Goal: Transaction & Acquisition: Purchase product/service

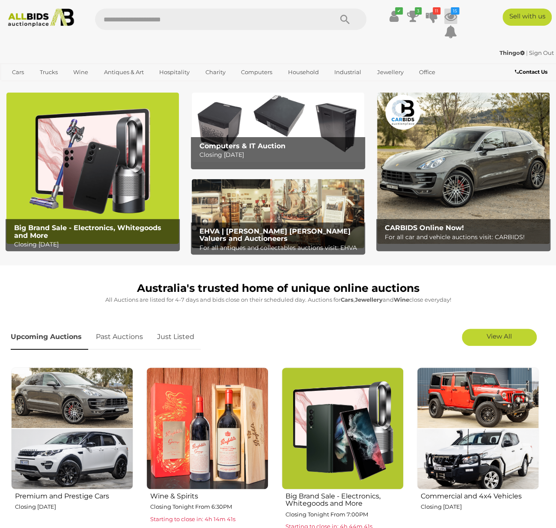
click at [451, 15] on icon at bounding box center [450, 16] width 13 height 15
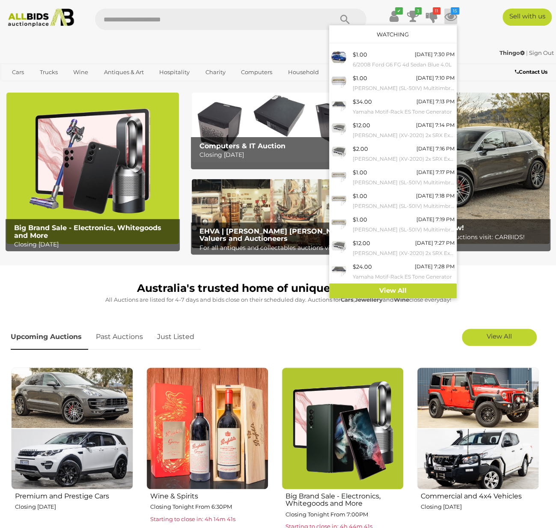
click at [451, 15] on icon at bounding box center [450, 16] width 13 height 15
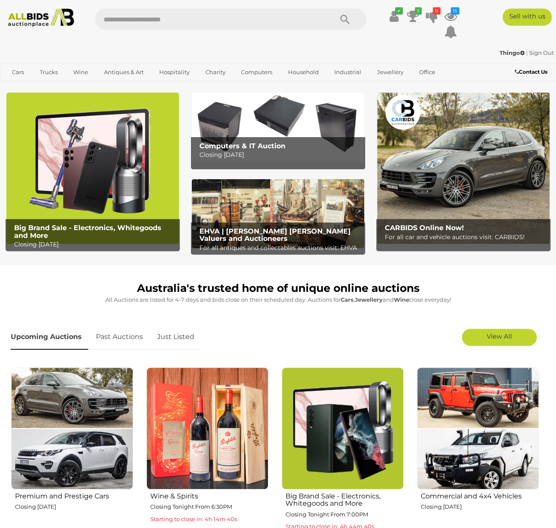
click at [420, 15] on ul "✔ Your account is up to date Transaction History Current Bids" at bounding box center [417, 24] width 89 height 31
click at [415, 14] on icon at bounding box center [413, 16] width 12 height 15
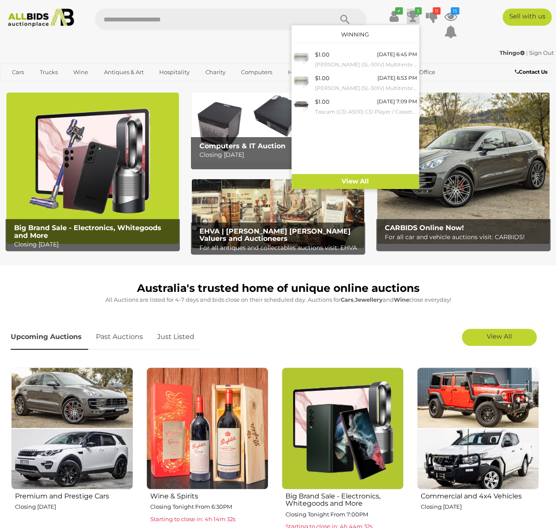
click at [230, 46] on div "Thingo | Sign Out Thingo | Sign Out" at bounding box center [278, 54] width 556 height 17
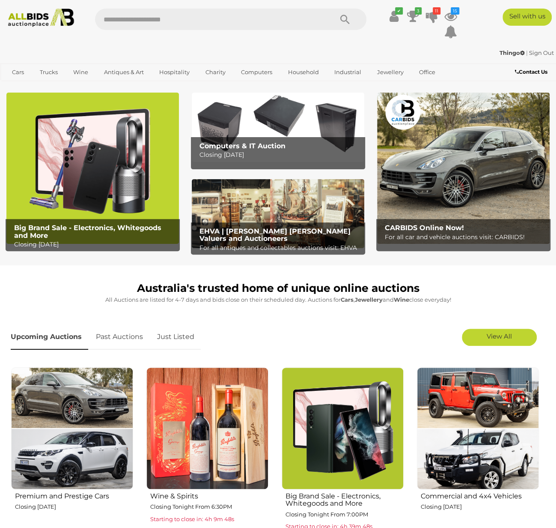
click at [188, 336] on link "Just Listed" at bounding box center [176, 336] width 50 height 25
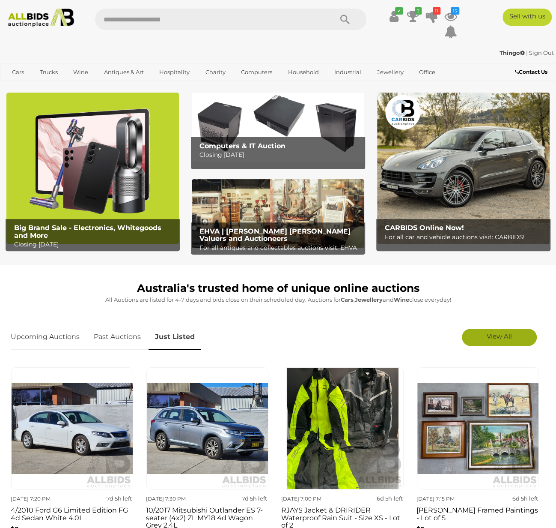
click at [500, 340] on span "View All" at bounding box center [499, 336] width 25 height 8
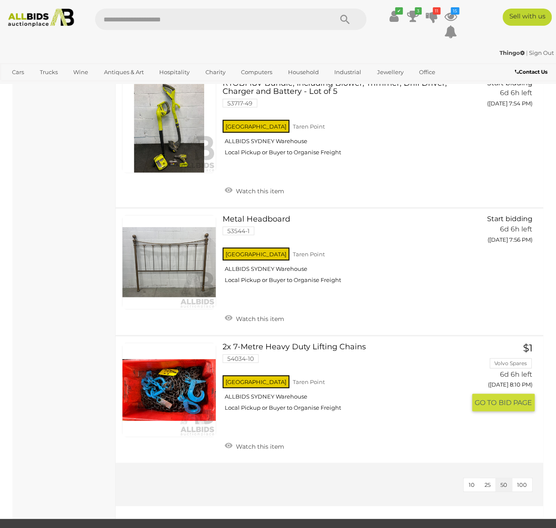
scroll to position [6038, 0]
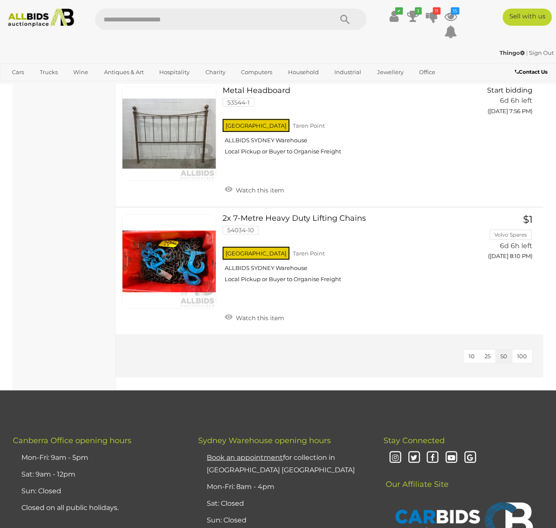
click at [44, 20] on img at bounding box center [41, 18] width 74 height 18
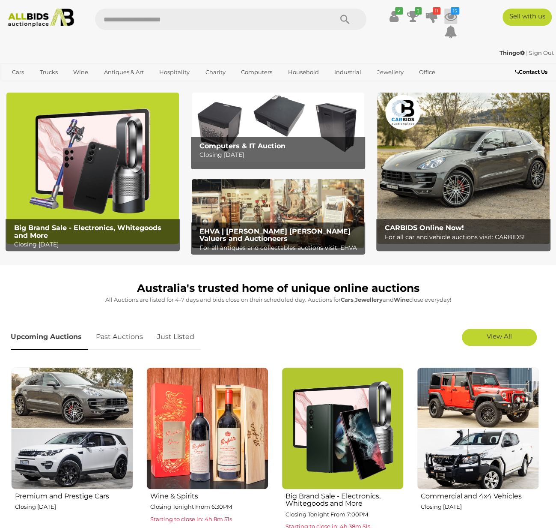
click at [452, 10] on icon "15" at bounding box center [455, 10] width 9 height 7
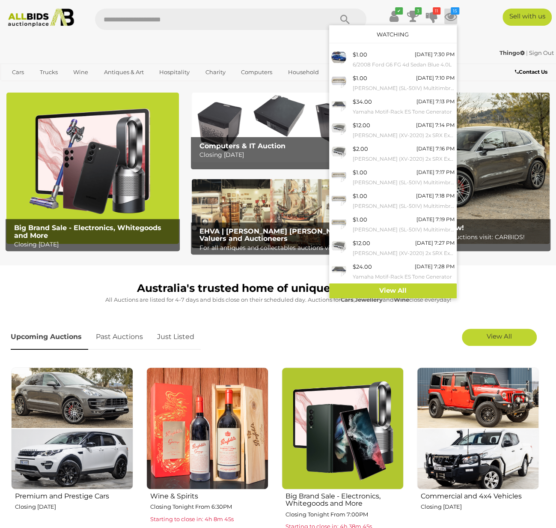
click at [471, 22] on div "Sell with us" at bounding box center [515, 17] width 95 height 17
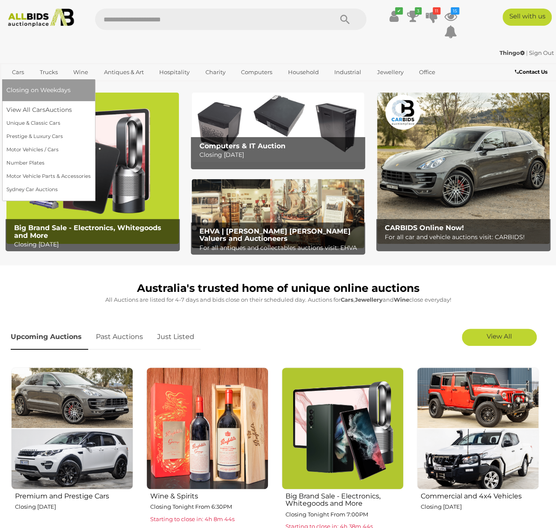
click at [12, 72] on link "Cars" at bounding box center [17, 72] width 23 height 14
click at [26, 107] on link "View All Cars Auctions" at bounding box center [48, 109] width 84 height 13
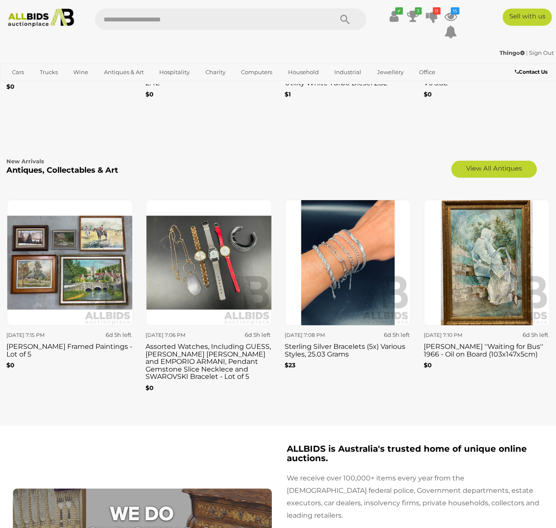
scroll to position [985, 0]
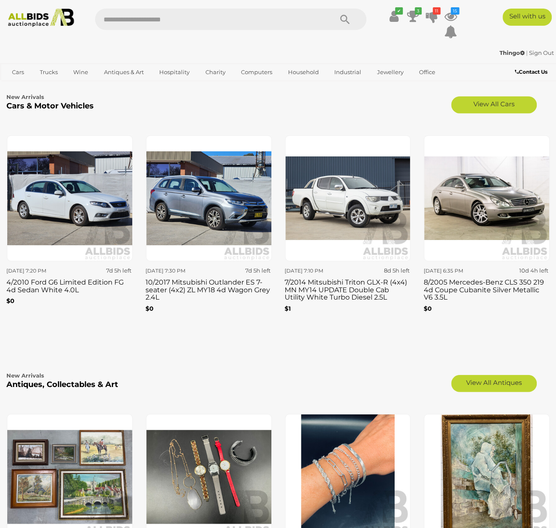
click at [19, 284] on h3 "4/2010 Ford G6 Limited Edition FG 4d Sedan White 4.0L" at bounding box center [69, 284] width 126 height 17
